Goal: Transaction & Acquisition: Subscribe to service/newsletter

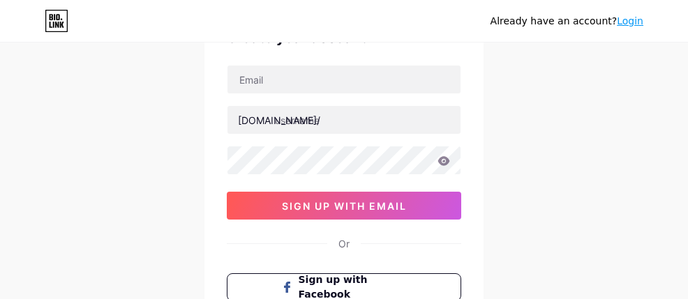
scroll to position [86, 0]
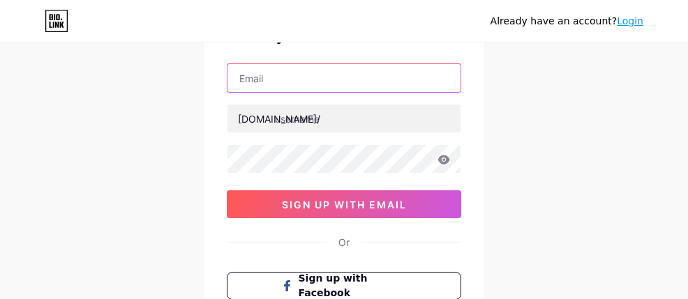
click at [300, 80] on input "text" at bounding box center [343, 78] width 233 height 28
type input "l"
type input "[EMAIL_ADDRESS][DOMAIN_NAME]"
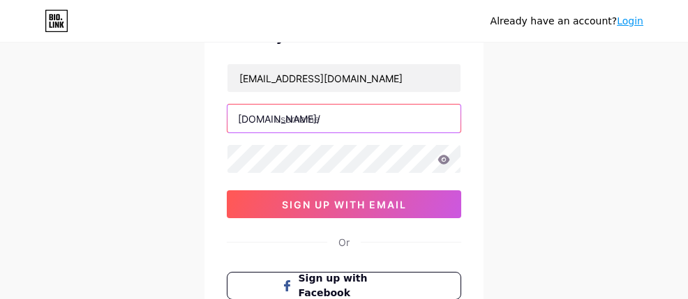
click at [343, 117] on input "text" at bounding box center [343, 119] width 233 height 28
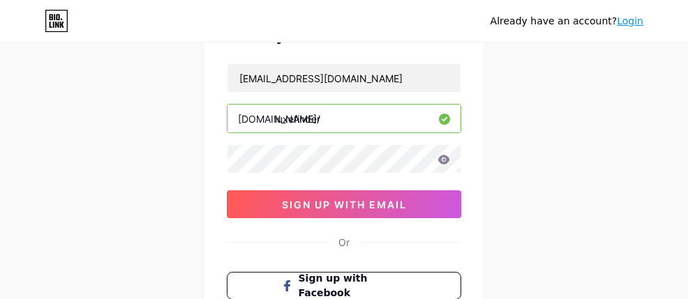
type input "luxefinder"
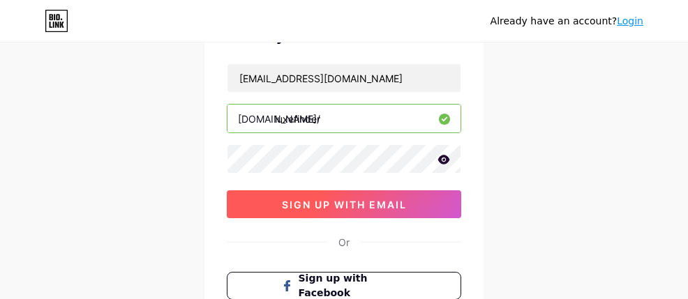
click at [357, 201] on span "sign up with email" at bounding box center [344, 205] width 125 height 12
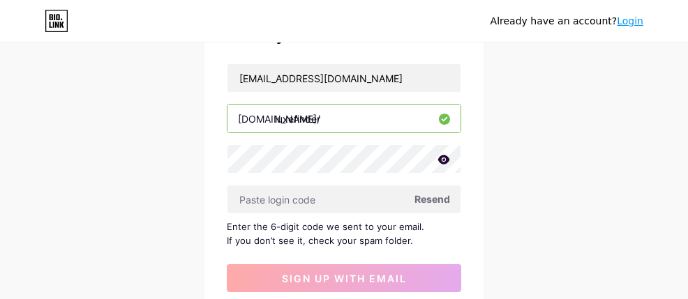
drag, startPoint x: 302, startPoint y: 118, endPoint x: 226, endPoint y: 119, distance: 76.0
click at [225, 119] on div "Create your account [EMAIL_ADDRESS][DOMAIN_NAME] [DOMAIN_NAME]/ luxefinder Rese…" at bounding box center [343, 219] width 279 height 432
drag, startPoint x: 237, startPoint y: 121, endPoint x: 324, endPoint y: 123, distance: 87.2
click at [324, 123] on input "luxefinder" at bounding box center [343, 119] width 233 height 28
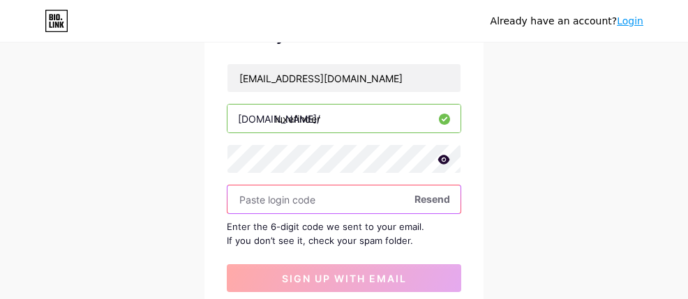
click at [318, 203] on input "text" at bounding box center [343, 200] width 233 height 28
paste input "805768"
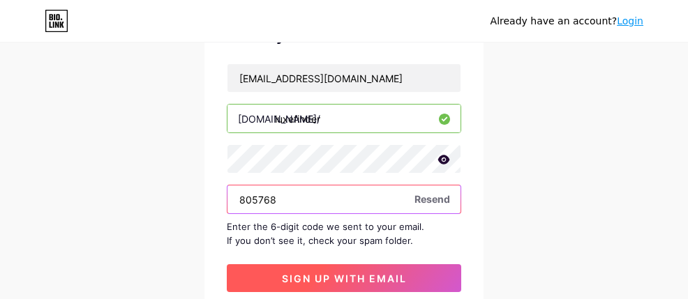
type input "805768"
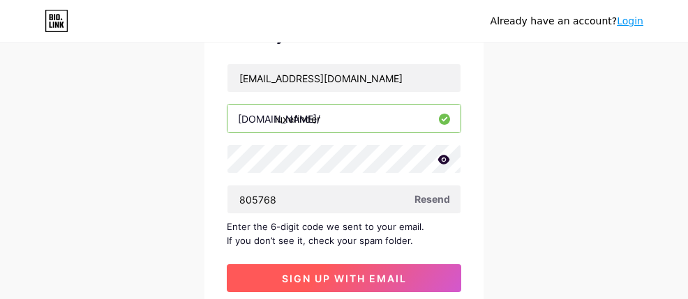
click at [356, 276] on span "sign up with email" at bounding box center [344, 279] width 125 height 12
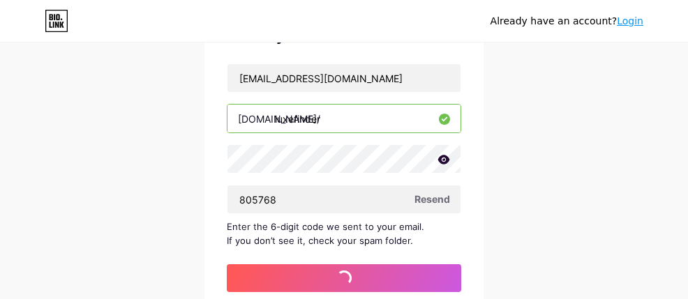
scroll to position [0, 0]
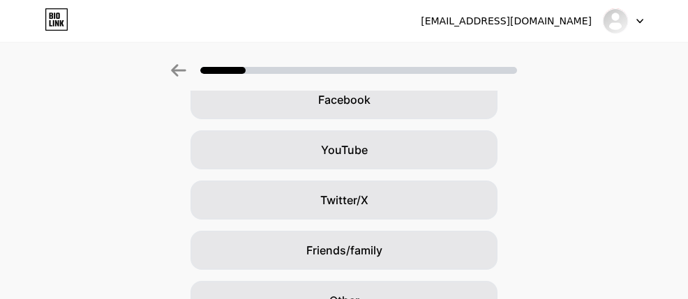
scroll to position [223, 0]
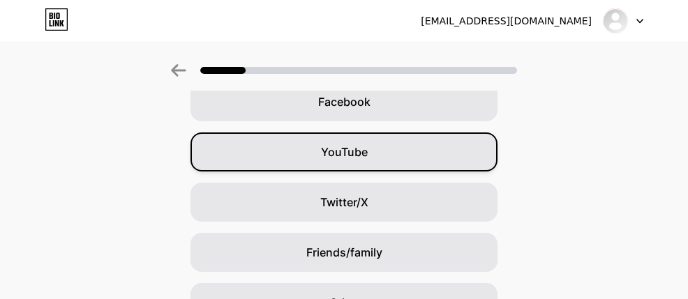
click at [398, 161] on div "YouTube" at bounding box center [343, 152] width 307 height 39
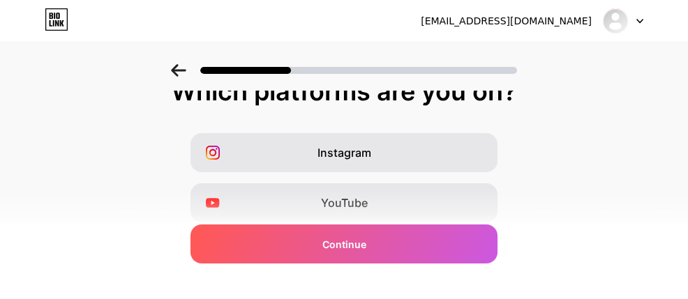
scroll to position [199, 0]
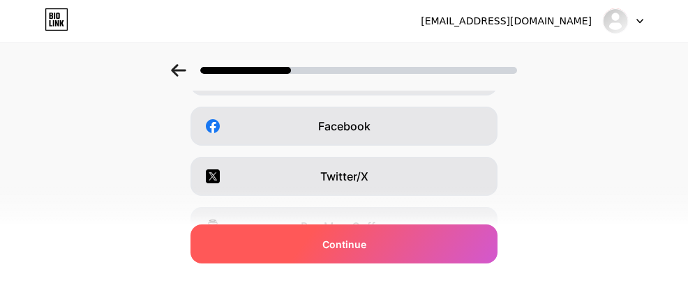
click at [373, 239] on div "Continue" at bounding box center [343, 244] width 307 height 39
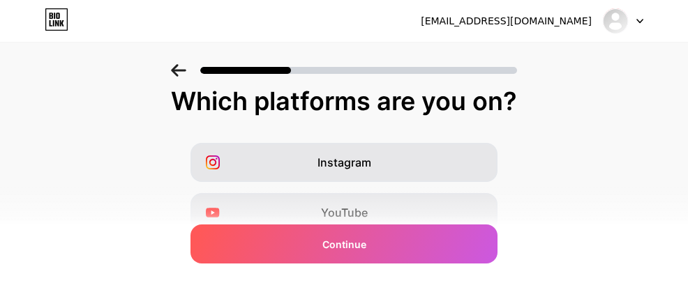
scroll to position [10, 0]
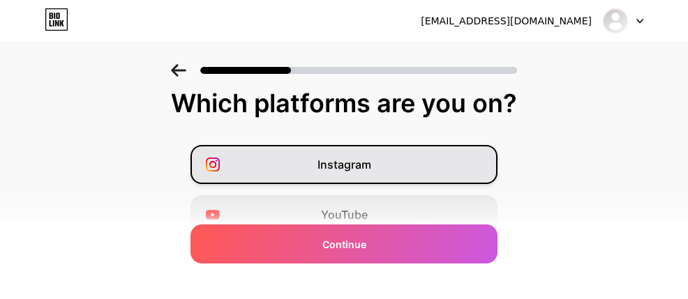
click at [400, 167] on div "Instagram" at bounding box center [343, 164] width 307 height 39
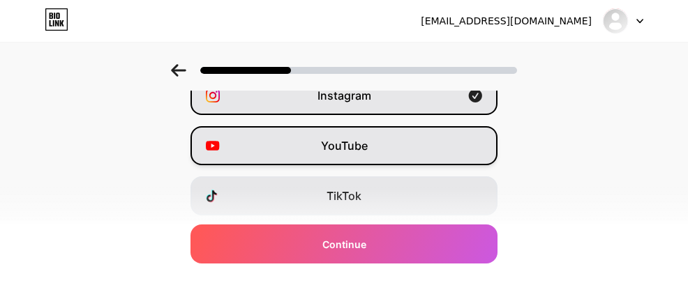
click at [406, 158] on div "YouTube" at bounding box center [343, 145] width 307 height 39
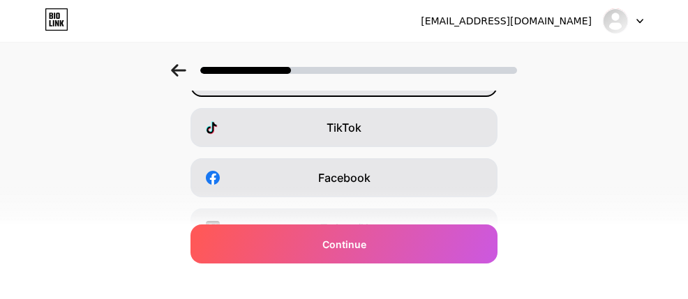
scroll to position [202, 0]
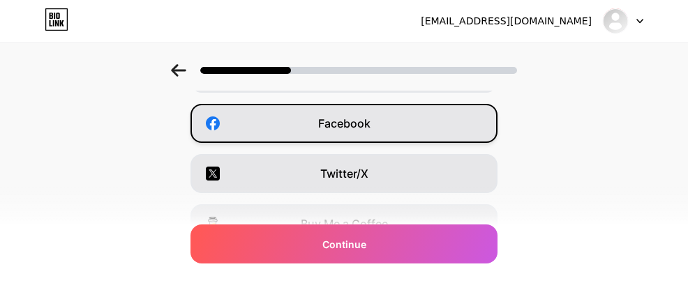
click at [428, 121] on div "Facebook" at bounding box center [343, 123] width 307 height 39
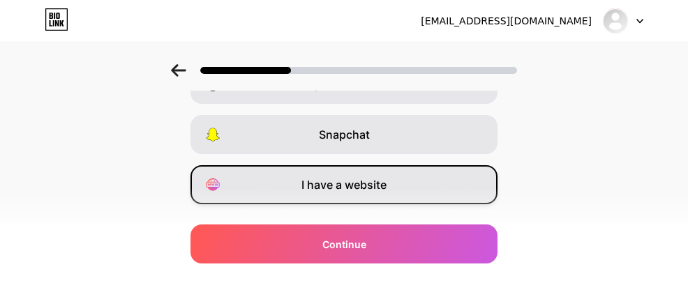
scroll to position [372, 0]
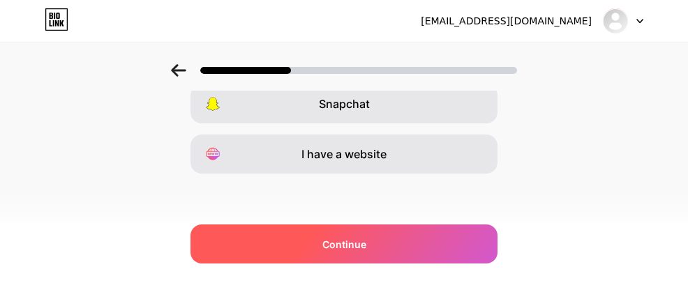
click at [370, 249] on div "Continue" at bounding box center [343, 244] width 307 height 39
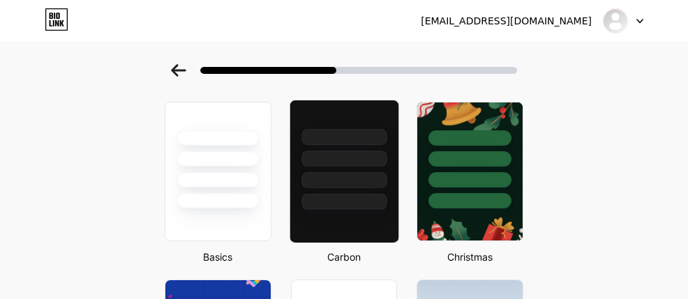
scroll to position [61, 0]
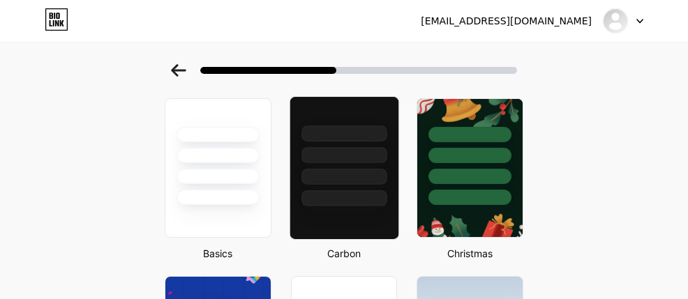
click at [338, 163] on div at bounding box center [343, 152] width 108 height 110
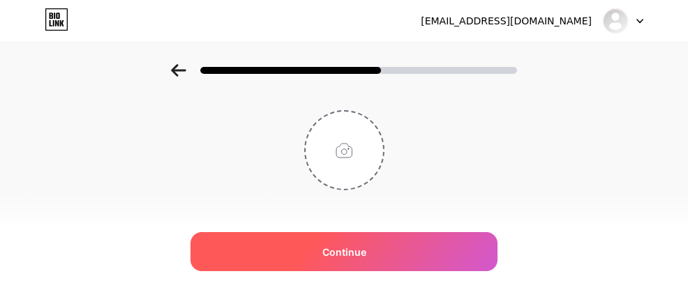
scroll to position [74, 0]
click at [349, 253] on span "Continue" at bounding box center [344, 252] width 44 height 15
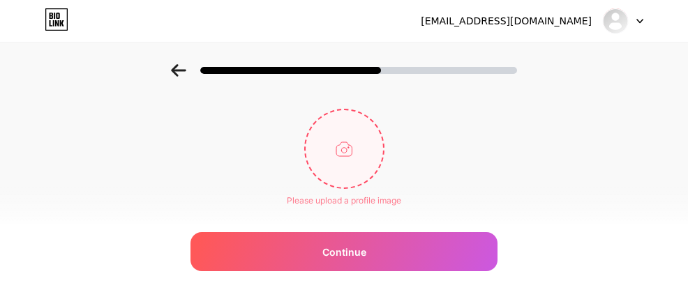
click at [340, 147] on input "file" at bounding box center [344, 148] width 77 height 77
click at [347, 147] on input "file" at bounding box center [344, 148] width 77 height 77
click at [347, 151] on input "file" at bounding box center [344, 148] width 77 height 77
type input "C:\fakepath\a sophisticated and elegant logo for a luxury travel company, featu…"
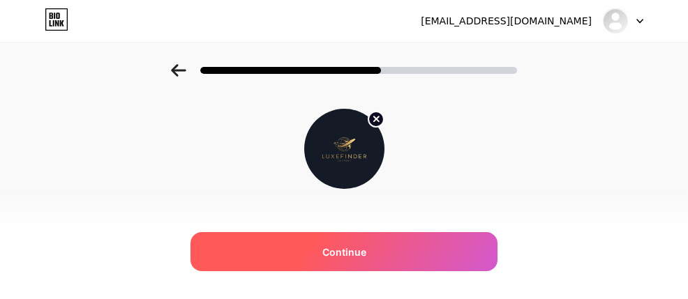
click at [347, 249] on span "Continue" at bounding box center [344, 252] width 44 height 15
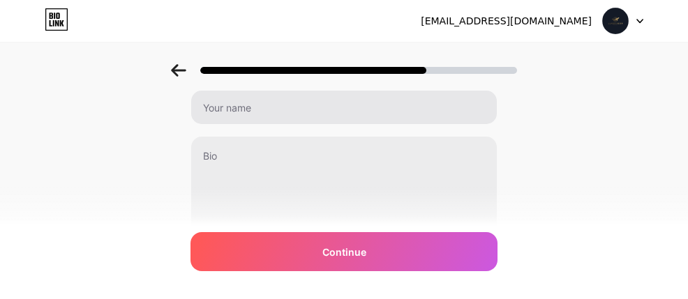
scroll to position [63, 0]
click at [364, 126] on div "0/255" at bounding box center [343, 170] width 307 height 158
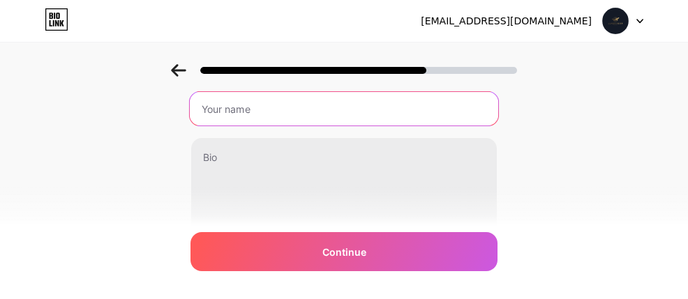
click at [368, 105] on input "text" at bounding box center [344, 108] width 308 height 33
click at [226, 104] on input "LuxeFinder" at bounding box center [344, 108] width 308 height 33
type input "LuxeFinder"
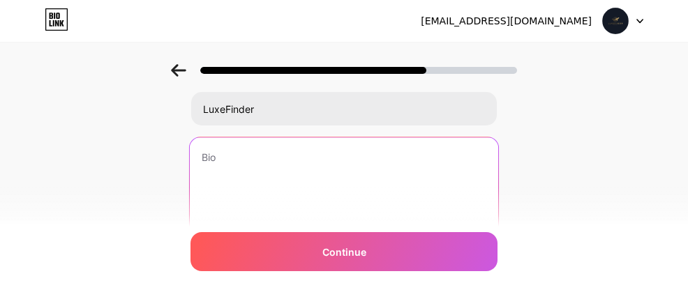
click at [239, 172] on textarea at bounding box center [344, 194] width 308 height 114
click at [325, 160] on textarea at bounding box center [344, 194] width 308 height 114
paste textarea "Insider secrets to affordable yet luxurious destinations, hotels, and experienc…"
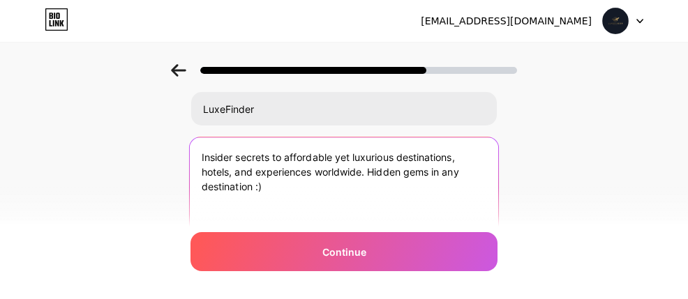
click at [371, 171] on textarea "Insider secrets to affordable yet luxurious destinations, hotels, and experienc…" at bounding box center [344, 194] width 308 height 114
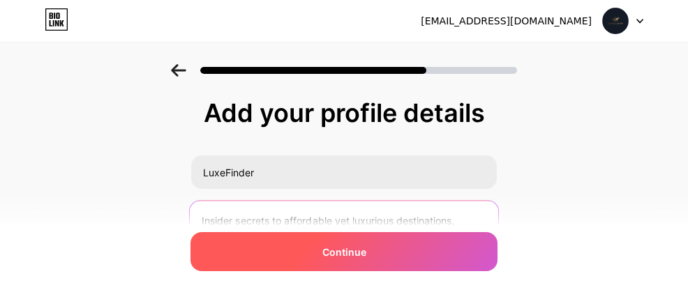
scroll to position [140, 0]
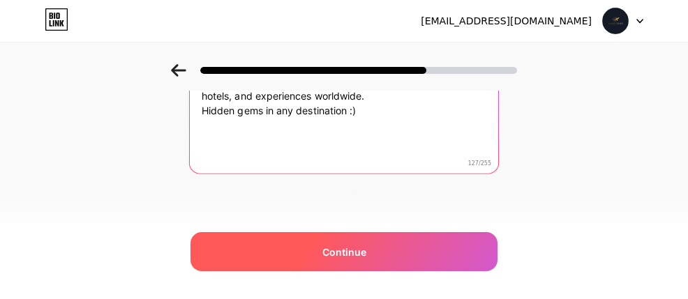
type textarea "Insider secrets to affordable yet luxurious destinations, hotels, and experienc…"
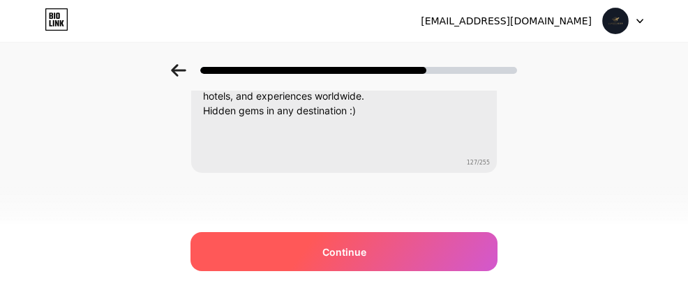
click at [354, 257] on span "Continue" at bounding box center [344, 252] width 44 height 15
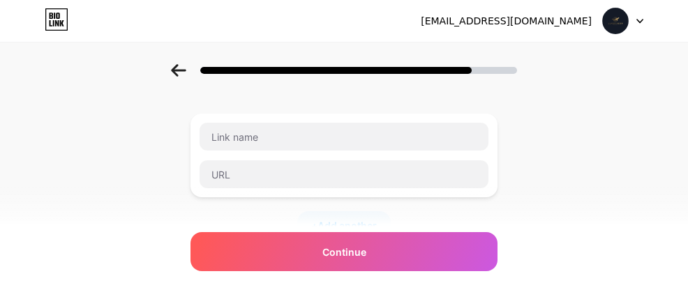
scroll to position [61, 0]
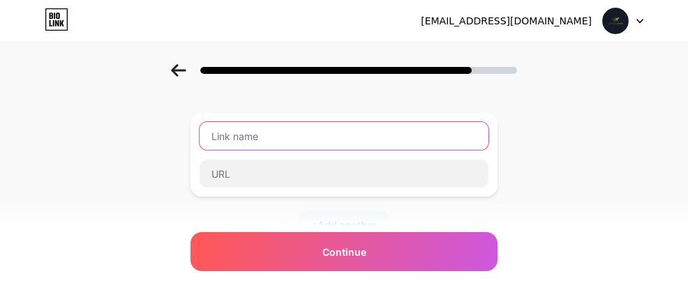
click at [331, 144] on input "text" at bounding box center [344, 136] width 289 height 28
type input "l"
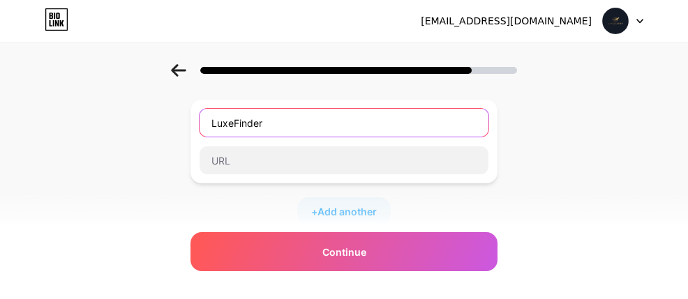
scroll to position [77, 0]
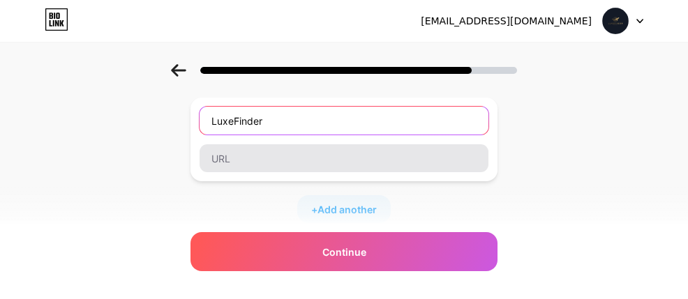
type input "LuxeFinder"
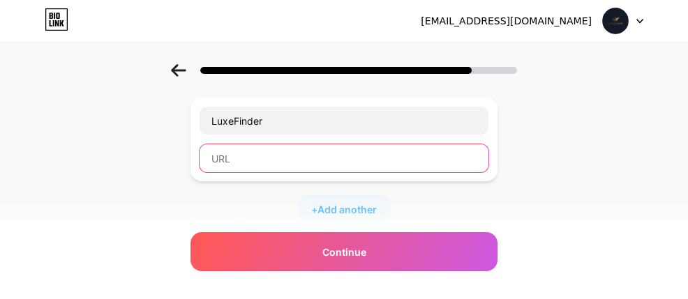
click at [322, 167] on input "text" at bounding box center [344, 158] width 289 height 28
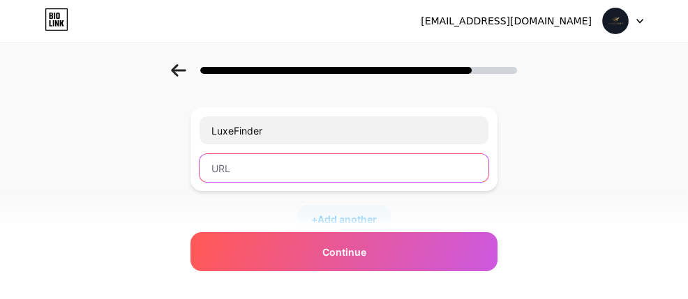
scroll to position [73, 0]
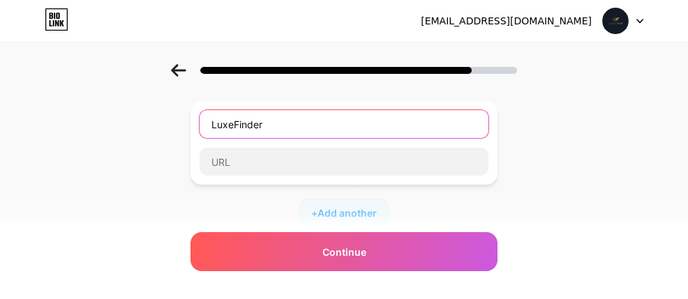
drag, startPoint x: 328, startPoint y: 126, endPoint x: 194, endPoint y: 126, distance: 133.9
click at [194, 126] on div "LuxeFinder" at bounding box center [343, 143] width 307 height 84
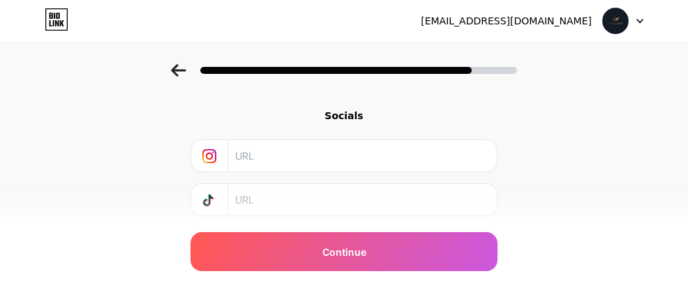
scroll to position [206, 0]
click at [289, 173] on input "text" at bounding box center [361, 174] width 253 height 31
type input "@"
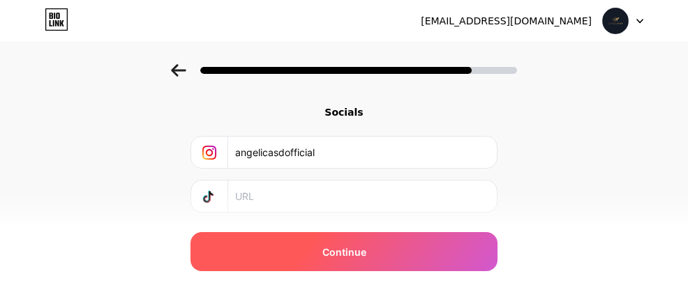
type input "angelicasdofficial"
click at [359, 255] on span "Continue" at bounding box center [344, 252] width 44 height 15
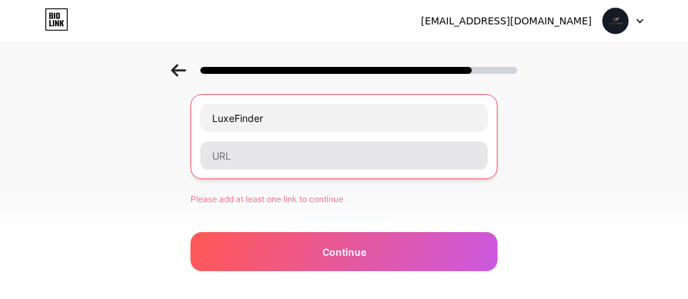
scroll to position [100, 0]
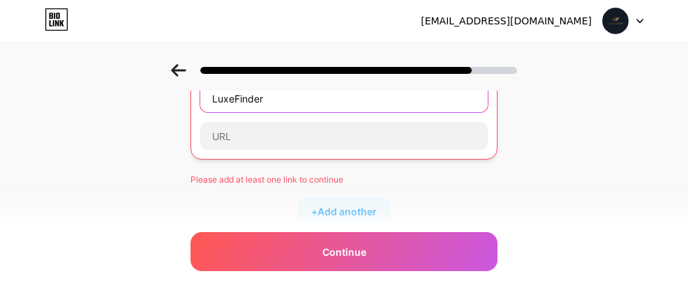
drag, startPoint x: 295, startPoint y: 99, endPoint x: 181, endPoint y: 99, distance: 114.4
click at [182, 99] on div "Start with a link Add anything you want your followers to see. LuxeFinder Pleas…" at bounding box center [344, 222] width 688 height 516
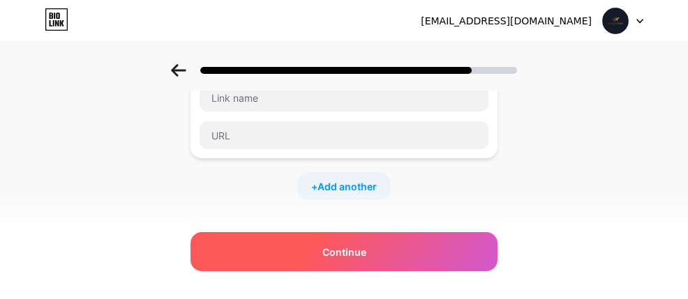
click at [329, 262] on div "Continue" at bounding box center [343, 251] width 307 height 39
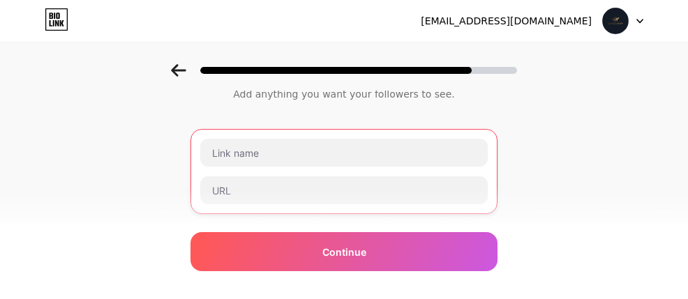
scroll to position [40, 0]
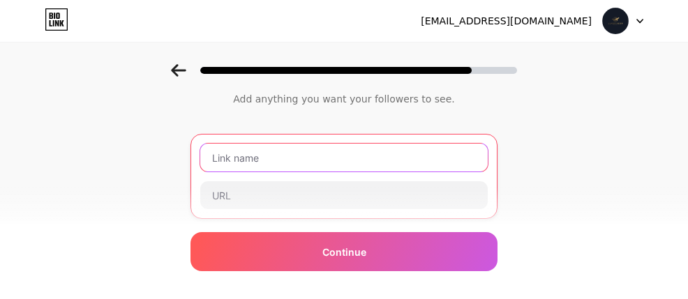
click at [253, 159] on input "text" at bounding box center [343, 158] width 287 height 28
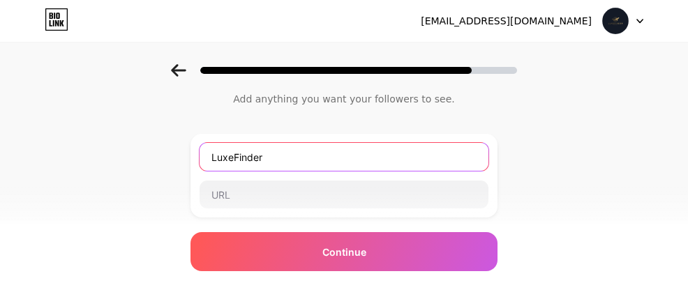
type input "LuxeFinder"
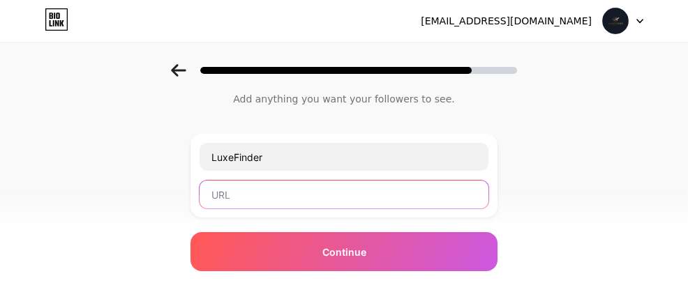
click at [276, 198] on input "text" at bounding box center [344, 195] width 289 height 28
paste input "[DOMAIN_NAME]/luxefinder"
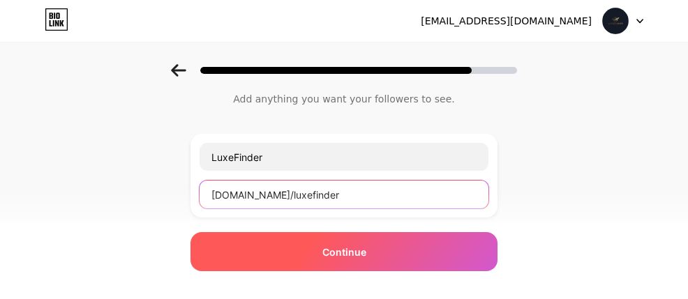
type input "[DOMAIN_NAME]/luxefinder"
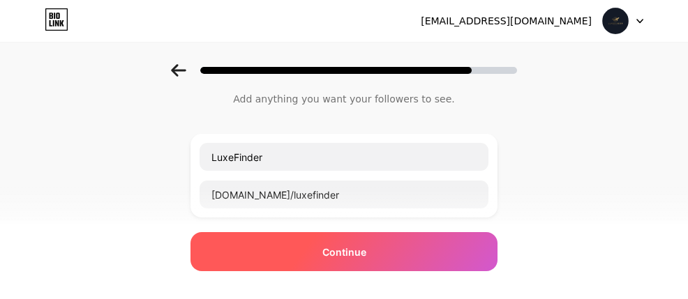
click at [356, 245] on span "Continue" at bounding box center [344, 252] width 44 height 15
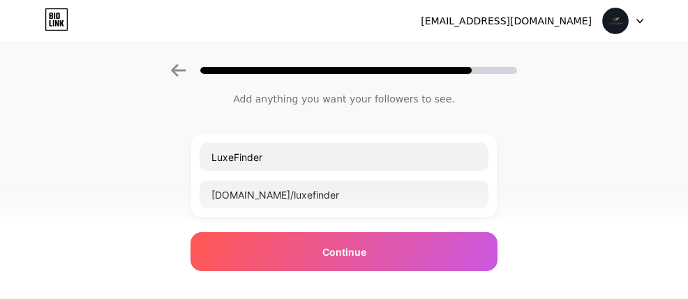
scroll to position [0, 0]
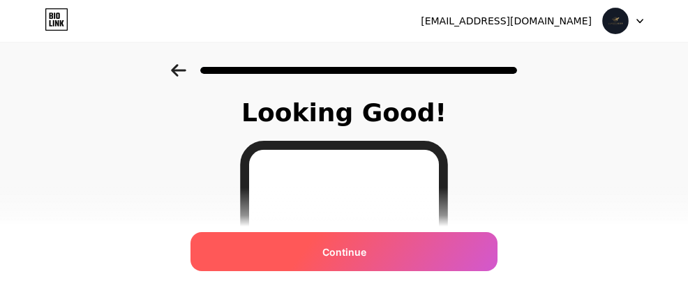
click at [338, 257] on span "Continue" at bounding box center [344, 252] width 44 height 15
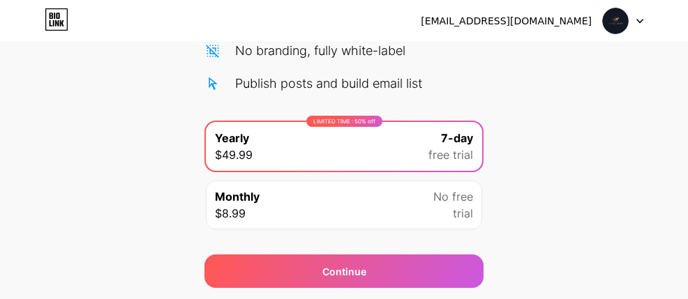
scroll to position [262, 0]
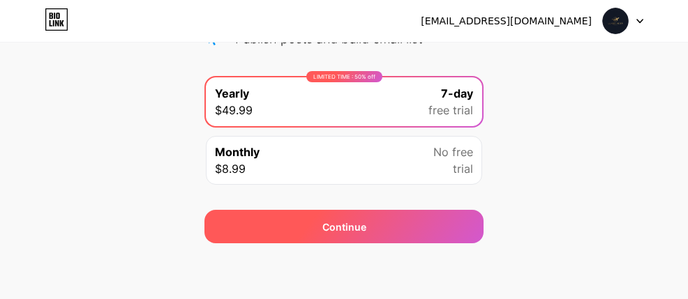
click at [360, 236] on div "Continue" at bounding box center [343, 226] width 279 height 33
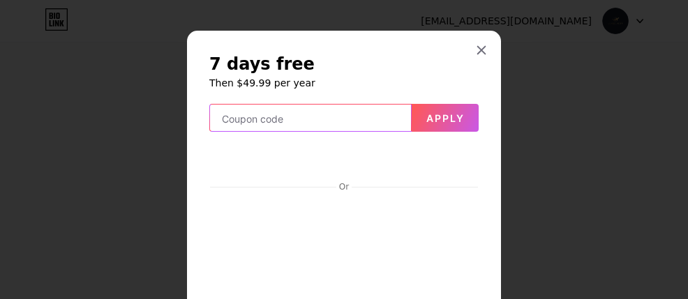
click at [307, 122] on input "text" at bounding box center [310, 119] width 201 height 28
paste input "DARLANEVANDRO"
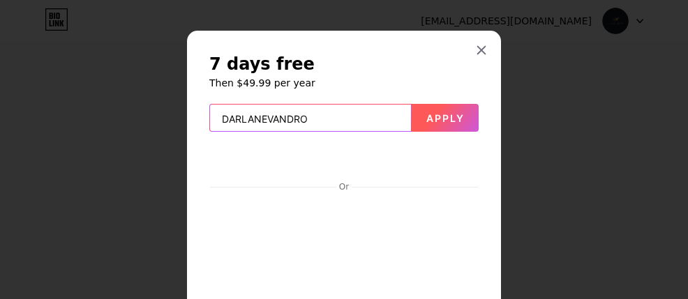
type input "DARLANEVANDRO"
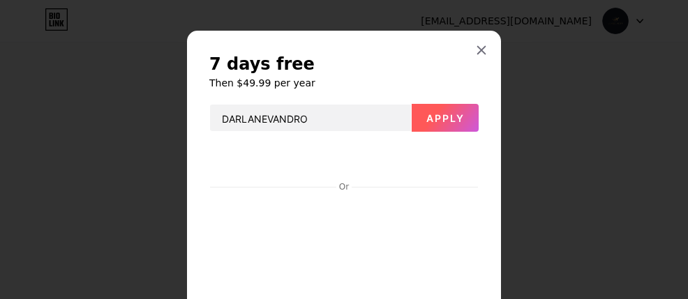
click at [429, 116] on span "Apply" at bounding box center [445, 118] width 38 height 12
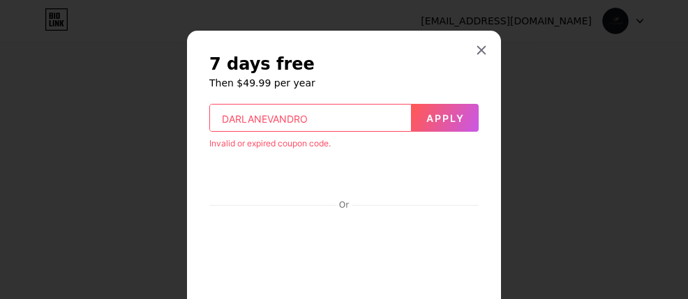
drag, startPoint x: 360, startPoint y: 117, endPoint x: 201, endPoint y: 106, distance: 159.4
click at [483, 48] on icon at bounding box center [482, 51] width 8 height 8
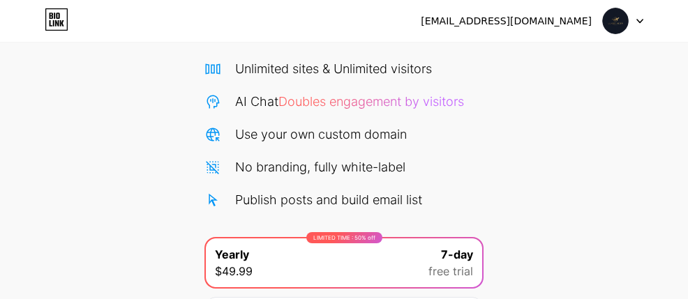
scroll to position [0, 0]
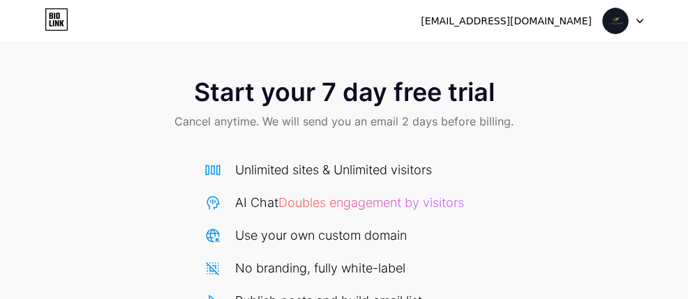
click at [59, 20] on icon at bounding box center [57, 19] width 24 height 22
click at [616, 22] on img at bounding box center [615, 21] width 27 height 27
click at [540, 23] on div "[EMAIL_ADDRESS][DOMAIN_NAME]" at bounding box center [506, 21] width 171 height 15
drag, startPoint x: 607, startPoint y: 91, endPoint x: 608, endPoint y: 74, distance: 16.8
click at [607, 89] on div "Start your 7 day free trial Cancel anytime. We will send you an email 2 days be…" at bounding box center [344, 105] width 688 height 82
